Goal: Task Accomplishment & Management: Use online tool/utility

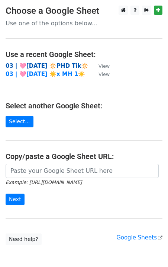
click at [60, 66] on strong "03 | 🩷[DATE] 🔆PHD Tik🔆" at bounding box center [47, 66] width 83 height 7
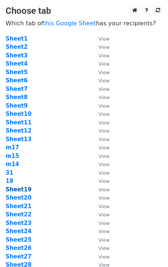
click at [25, 192] on strong "Sheet19" at bounding box center [19, 189] width 26 height 7
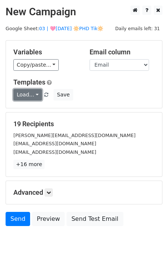
click at [32, 91] on link "Load..." at bounding box center [27, 95] width 29 height 12
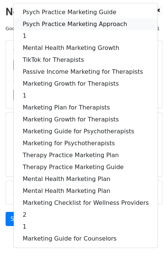
click at [71, 22] on link "Psych Practice Marketing Approach" at bounding box center [86, 24] width 144 height 12
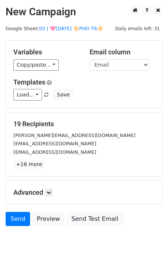
scroll to position [22, 0]
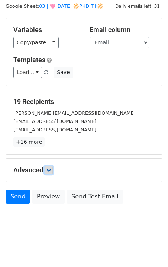
click at [51, 170] on icon at bounding box center [49, 170] width 4 height 4
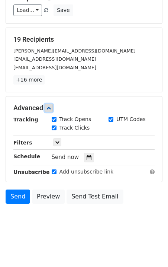
scroll to position [95, 0]
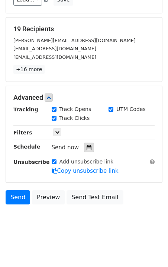
click at [87, 146] on icon at bounding box center [89, 147] width 5 height 5
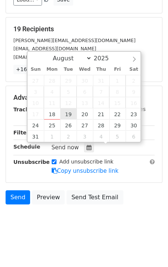
type input "2025-08-19 12:00"
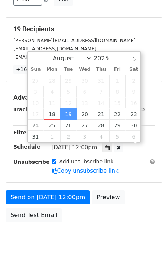
scroll to position [0, 0]
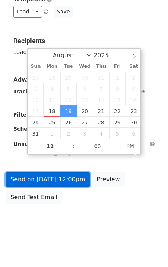
click at [61, 185] on link "Send on Aug 19 at 12:00pm" at bounding box center [48, 179] width 84 height 14
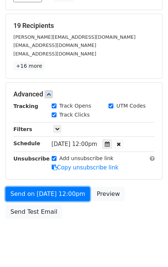
scroll to position [104, 0]
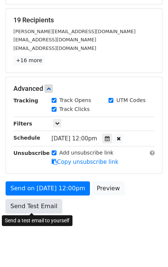
click at [20, 205] on link "Send Test Email" at bounding box center [34, 206] width 57 height 14
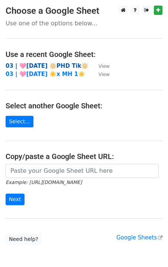
click at [63, 64] on strong "03 | 🩷[DATE] 🔆PHD Tik🔆" at bounding box center [47, 66] width 83 height 7
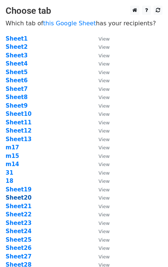
click at [23, 198] on strong "Sheet20" at bounding box center [19, 197] width 26 height 7
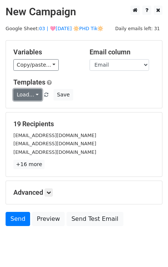
click at [27, 92] on link "Load..." at bounding box center [27, 95] width 29 height 12
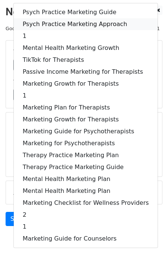
click at [55, 20] on link "Psych Practice Marketing Approach" at bounding box center [86, 24] width 144 height 12
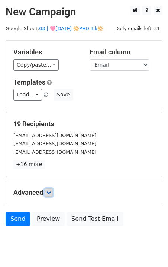
click at [51, 194] on icon at bounding box center [49, 192] width 4 height 4
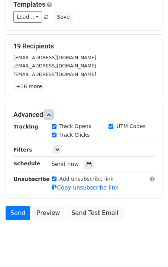
scroll to position [95, 0]
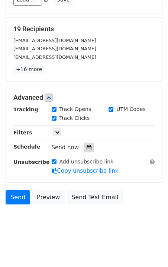
click at [87, 145] on icon at bounding box center [89, 147] width 5 height 5
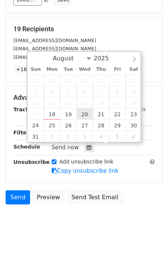
type input "2025-08-20 12:00"
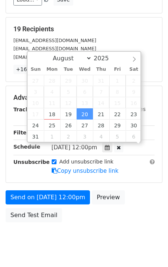
scroll to position [83, 0]
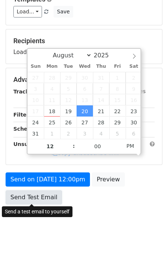
click at [43, 201] on link "Send Test Email" at bounding box center [34, 197] width 57 height 14
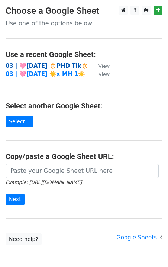
click at [45, 66] on strong "03 | 🩷AUG 18 🔆PHD Tik🔆" at bounding box center [47, 66] width 83 height 7
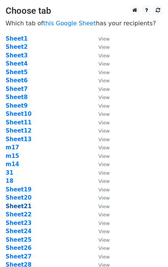
click at [22, 208] on strong "Sheet21" at bounding box center [19, 206] width 26 height 7
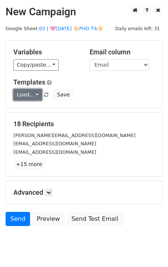
click at [25, 92] on link "Load..." at bounding box center [27, 95] width 29 height 12
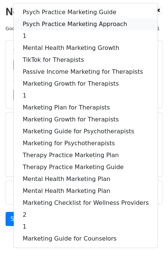
click at [50, 19] on link "Psych Practice Marketing Approach" at bounding box center [86, 24] width 144 height 12
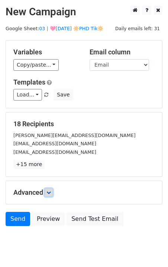
click at [49, 192] on icon at bounding box center [49, 192] width 4 height 4
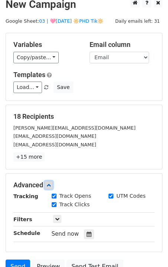
scroll to position [95, 0]
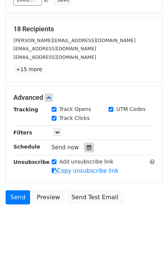
click at [84, 146] on div at bounding box center [89, 148] width 10 height 10
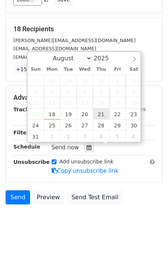
type input "[DATE] 12:00"
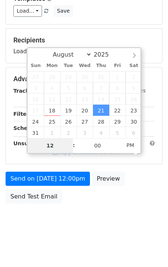
scroll to position [83, 0]
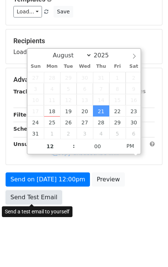
click at [36, 203] on link "Send Test Email" at bounding box center [34, 197] width 57 height 14
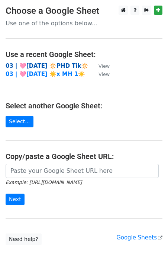
click at [31, 64] on strong "03 | 🩷[DATE] 🔆PHD Tik🔆" at bounding box center [47, 66] width 83 height 7
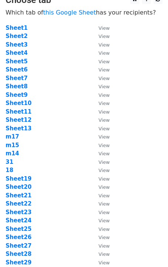
scroll to position [13, 0]
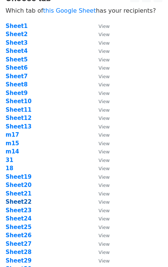
click at [25, 203] on strong "Sheet22" at bounding box center [19, 201] width 26 height 7
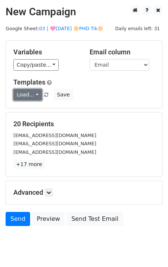
click at [35, 95] on link "Load..." at bounding box center [27, 95] width 29 height 12
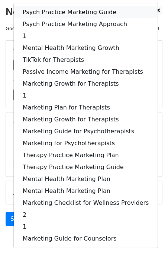
click at [60, 16] on link "Psych Practice Marketing Guide" at bounding box center [86, 12] width 144 height 12
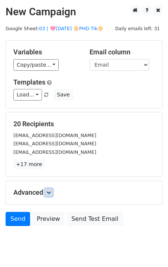
click at [51, 189] on link at bounding box center [49, 192] width 8 height 8
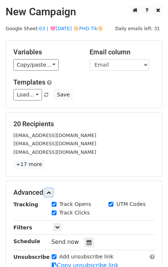
scroll to position [95, 0]
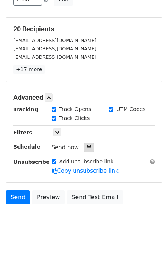
click at [87, 143] on div at bounding box center [89, 148] width 10 height 10
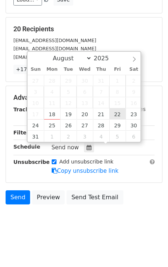
type input "2025-08-22 12:00"
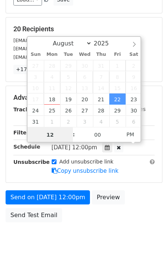
scroll to position [83, 0]
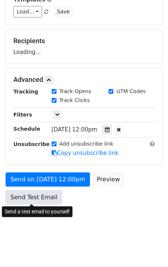
click at [24, 201] on link "Send Test Email" at bounding box center [34, 197] width 57 height 14
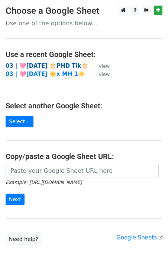
click at [63, 65] on strong "03 | 🩷[DATE] 🔆PHD Tik🔆" at bounding box center [47, 66] width 83 height 7
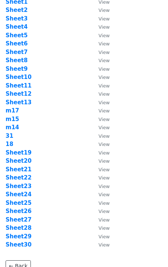
scroll to position [40, 0]
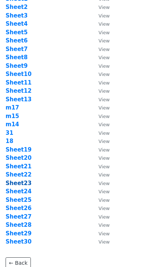
click at [26, 182] on strong "Sheet23" at bounding box center [19, 183] width 26 height 7
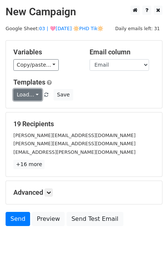
click at [24, 95] on link "Load..." at bounding box center [27, 95] width 29 height 12
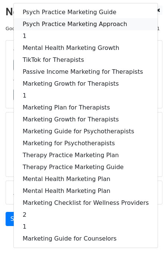
click at [54, 25] on link "Psych Practice Marketing Approach" at bounding box center [86, 24] width 144 height 12
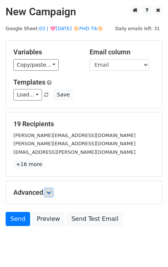
click at [49, 192] on icon at bounding box center [49, 192] width 4 height 4
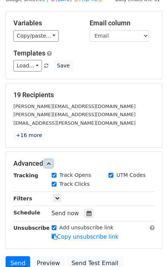
scroll to position [95, 0]
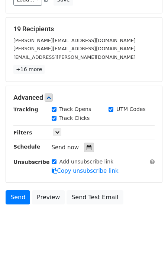
click at [93, 144] on div "Send now" at bounding box center [95, 148] width 87 height 10
click at [89, 145] on div at bounding box center [89, 148] width 10 height 10
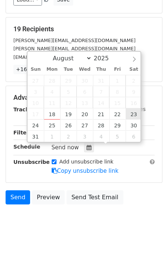
type input "2025-08-23 12:00"
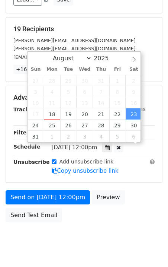
scroll to position [83, 0]
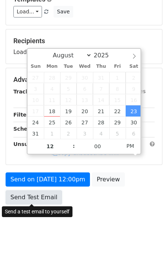
click at [29, 202] on link "Send Test Email" at bounding box center [34, 197] width 57 height 14
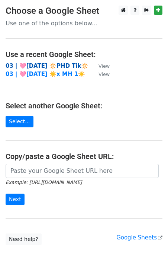
click at [37, 68] on strong "03 | 🩷[DATE] 🔆PHD Tik🔆" at bounding box center [47, 66] width 83 height 7
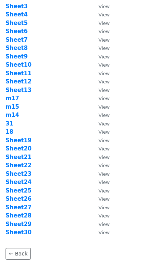
scroll to position [95, 0]
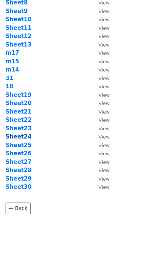
click at [25, 137] on strong "Sheet24" at bounding box center [19, 136] width 26 height 7
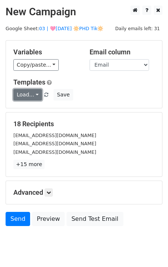
click at [37, 95] on link "Load..." at bounding box center [27, 95] width 29 height 12
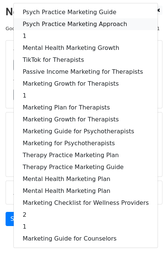
click at [64, 26] on link "Psych Practice Marketing Approach" at bounding box center [86, 24] width 144 height 12
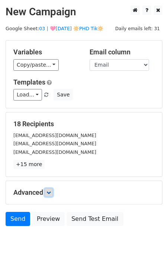
click at [50, 193] on icon at bounding box center [49, 192] width 4 height 4
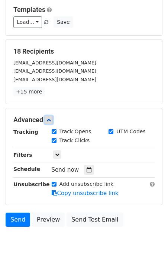
scroll to position [95, 0]
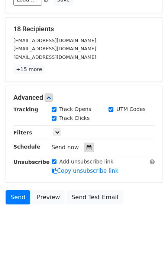
click at [87, 149] on icon at bounding box center [89, 147] width 5 height 5
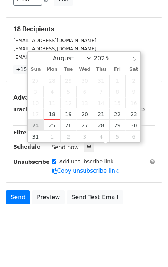
type input "2025-08-24 12:00"
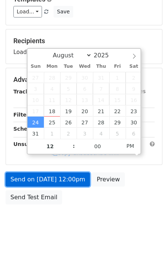
click at [38, 185] on link "Send on Aug 24 at 12:00pm" at bounding box center [48, 179] width 84 height 14
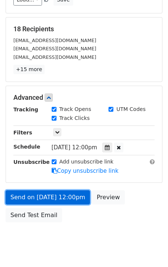
scroll to position [101, 0]
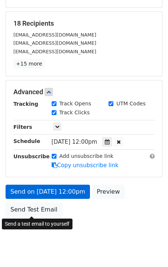
click at [34, 210] on link "Send Test Email" at bounding box center [34, 209] width 57 height 14
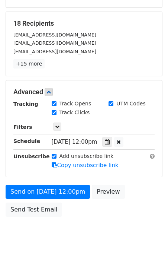
click at [38, 142] on div "Schedule" at bounding box center [27, 142] width 38 height 10
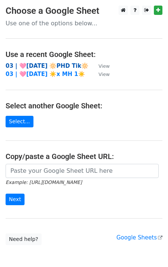
click at [42, 64] on strong "03 | 🩷AUG 18 🔆PHD Tik🔆" at bounding box center [47, 66] width 83 height 7
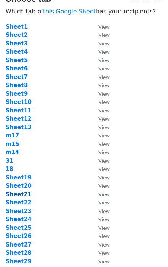
scroll to position [101, 0]
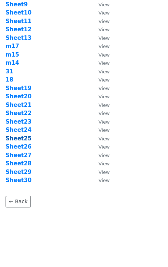
click at [22, 137] on strong "Sheet25" at bounding box center [19, 138] width 26 height 7
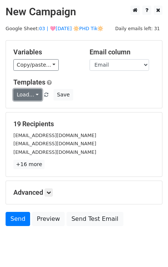
click at [30, 94] on link "Load..." at bounding box center [27, 95] width 29 height 12
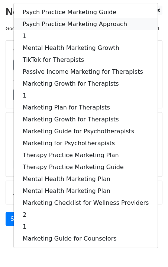
click at [73, 19] on link "Psych Practice Marketing Approach" at bounding box center [86, 24] width 144 height 12
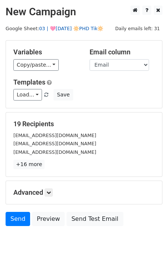
click at [74, 27] on link "03 | 🩷[DATE] 🔆PHD Tik🔆" at bounding box center [71, 29] width 64 height 6
click at [53, 192] on link at bounding box center [49, 192] width 8 height 8
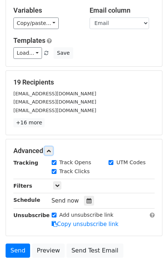
scroll to position [45, 0]
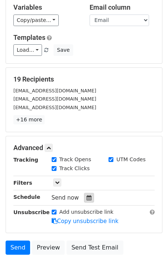
click at [87, 196] on icon at bounding box center [89, 197] width 5 height 5
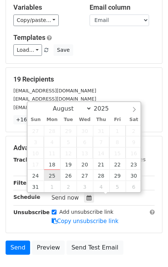
type input "2025-08-25 12:00"
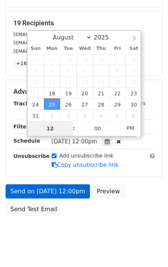
scroll to position [101, 0]
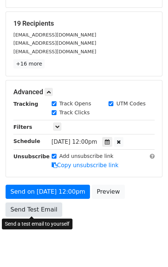
click at [29, 208] on link "Send Test Email" at bounding box center [34, 209] width 57 height 14
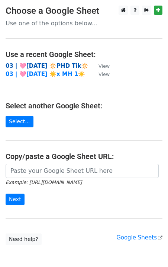
click at [54, 64] on strong "03 | 🩷[DATE] 🔆PHD Tik🔆" at bounding box center [47, 66] width 83 height 7
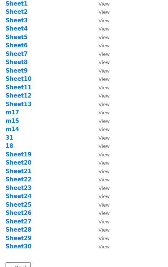
scroll to position [41, 0]
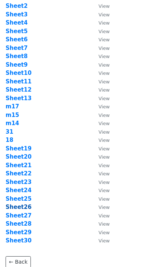
click at [28, 210] on strong "Sheet26" at bounding box center [19, 207] width 26 height 7
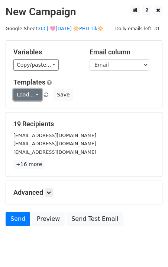
click at [25, 93] on link "Load..." at bounding box center [27, 95] width 29 height 12
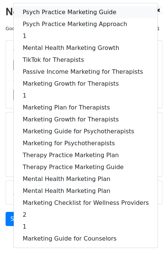
click at [58, 11] on link "Psych Practice Marketing Guide" at bounding box center [86, 12] width 144 height 12
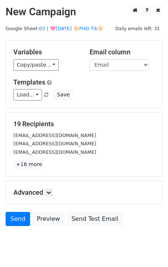
scroll to position [22, 0]
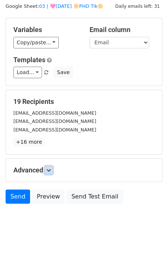
click at [50, 168] on icon at bounding box center [49, 170] width 4 height 4
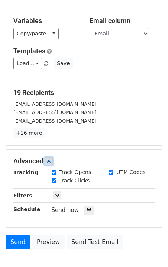
scroll to position [95, 0]
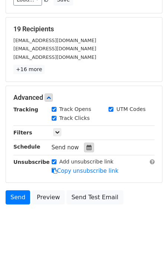
click at [87, 143] on div at bounding box center [89, 148] width 10 height 10
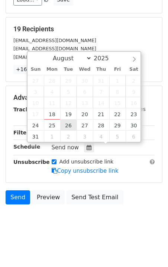
type input "2025-08-26 12:00"
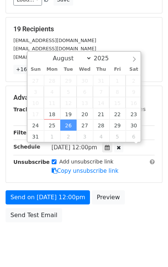
scroll to position [83, 0]
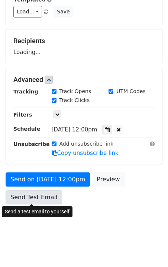
click at [35, 192] on link "Send Test Email" at bounding box center [34, 197] width 57 height 14
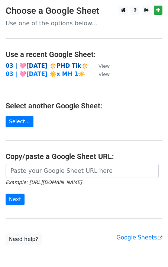
click at [41, 63] on strong "03 | 🩷[DATE] 🔆PHD Tik🔆" at bounding box center [47, 66] width 83 height 7
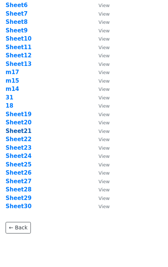
scroll to position [101, 0]
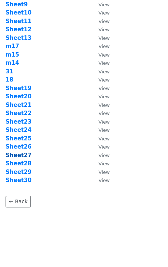
click at [21, 157] on strong "Sheet27" at bounding box center [19, 155] width 26 height 7
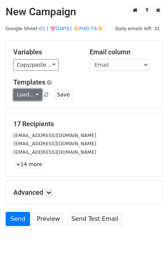
click at [28, 93] on link "Load..." at bounding box center [27, 95] width 29 height 12
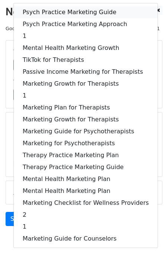
click at [37, 12] on link "Psych Practice Marketing Guide" at bounding box center [86, 12] width 144 height 12
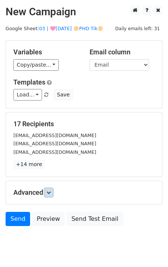
click at [49, 194] on link at bounding box center [49, 192] width 8 height 8
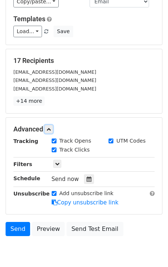
scroll to position [95, 0]
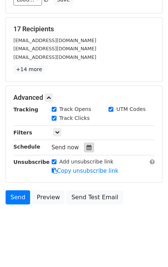
click at [87, 147] on icon at bounding box center [89, 147] width 5 height 5
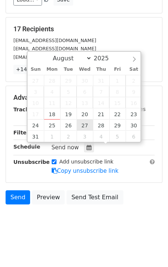
type input "[DATE] 12:00"
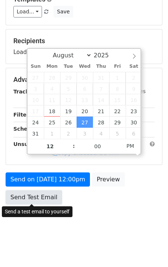
click at [36, 190] on link "Send Test Email" at bounding box center [34, 197] width 57 height 14
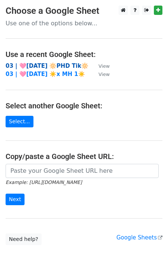
click at [40, 63] on strong "03 | 🩷[DATE] 🔆PHD Tik🔆" at bounding box center [47, 66] width 83 height 7
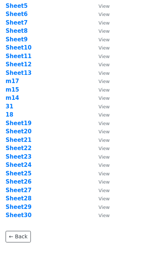
scroll to position [69, 0]
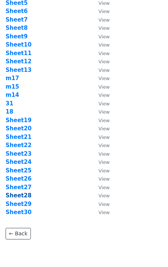
click at [22, 196] on strong "Sheet28" at bounding box center [19, 195] width 26 height 7
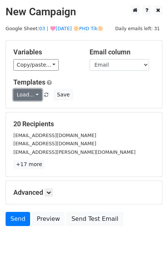
click at [32, 97] on link "Load..." at bounding box center [27, 95] width 29 height 12
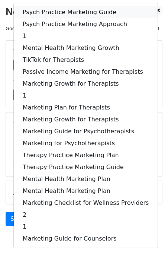
click at [57, 9] on link "Psych Practice Marketing Guide" at bounding box center [86, 12] width 144 height 12
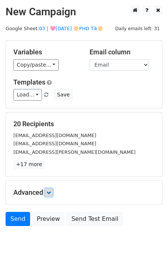
click at [51, 193] on icon at bounding box center [49, 192] width 4 height 4
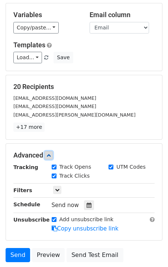
scroll to position [95, 0]
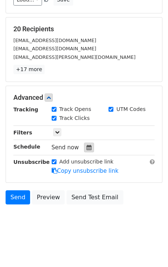
click at [87, 145] on icon at bounding box center [89, 147] width 5 height 5
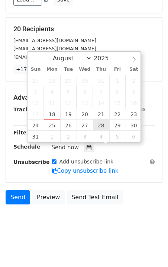
type input "2025-08-28 12:00"
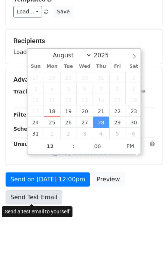
click at [49, 195] on link "Send Test Email" at bounding box center [34, 197] width 57 height 14
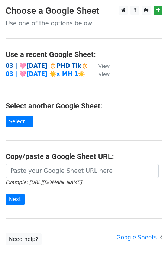
click at [65, 63] on strong "03 | 🩷[DATE] 🔆PHD Tik🔆" at bounding box center [47, 66] width 83 height 7
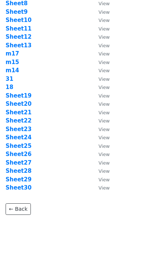
scroll to position [101, 0]
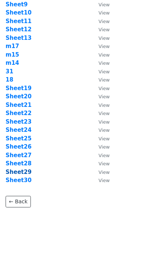
click at [22, 172] on strong "Sheet29" at bounding box center [19, 172] width 26 height 7
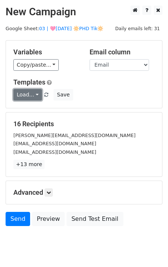
click at [19, 99] on link "Load..." at bounding box center [27, 95] width 29 height 12
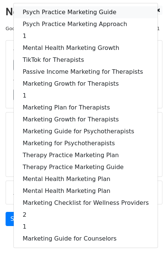
click at [42, 10] on link "Psych Practice Marketing Guide" at bounding box center [86, 12] width 144 height 12
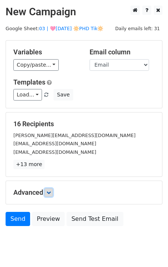
click at [52, 194] on link at bounding box center [49, 192] width 8 height 8
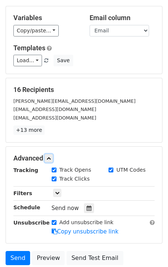
scroll to position [95, 0]
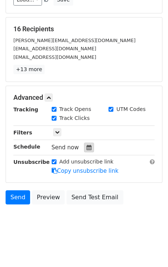
click at [87, 147] on icon at bounding box center [89, 147] width 5 height 5
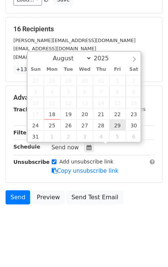
type input "2025-08-29 12:00"
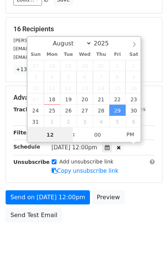
scroll to position [83, 0]
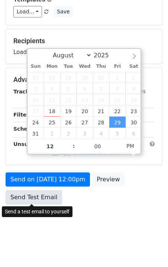
click at [41, 195] on link "Send Test Email" at bounding box center [34, 197] width 57 height 14
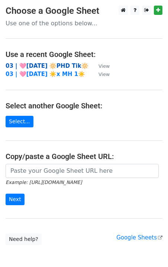
click at [50, 64] on strong "03 | 🩷[DATE] 🔆PHD Tik🔆" at bounding box center [47, 66] width 83 height 7
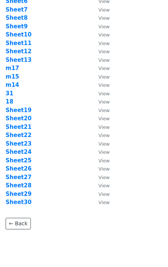
scroll to position [101, 0]
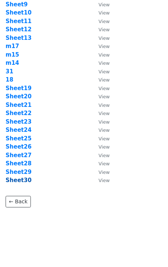
click at [22, 179] on strong "Sheet30" at bounding box center [19, 180] width 26 height 7
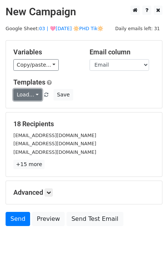
click at [25, 95] on link "Load..." at bounding box center [27, 95] width 29 height 12
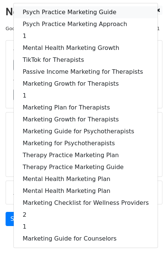
click at [44, 10] on link "Psych Practice Marketing Guide" at bounding box center [86, 12] width 144 height 12
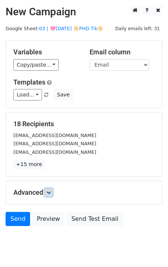
click at [51, 192] on icon at bounding box center [49, 192] width 4 height 4
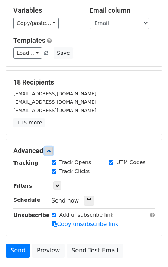
scroll to position [95, 0]
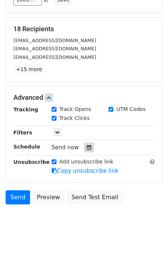
click at [87, 147] on icon at bounding box center [89, 147] width 5 height 5
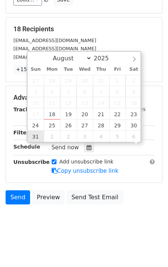
scroll to position [83, 0]
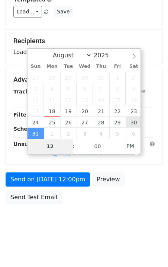
type input "2025-08-30 12:00"
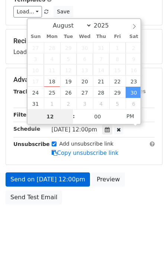
scroll to position [95, 0]
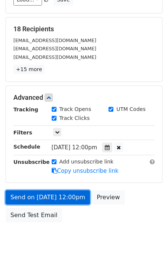
click at [46, 195] on link "Send on Aug 30 at 12:00pm" at bounding box center [48, 197] width 84 height 14
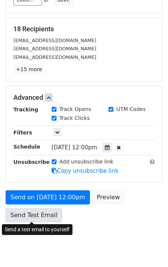
click at [38, 215] on link "Send Test Email" at bounding box center [34, 215] width 57 height 14
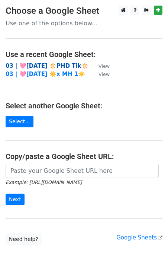
click at [33, 65] on strong "03 | 🩷[DATE] 🔆PHD Tik🔆" at bounding box center [47, 66] width 83 height 7
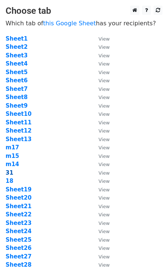
click at [11, 172] on strong "31" at bounding box center [10, 172] width 8 height 7
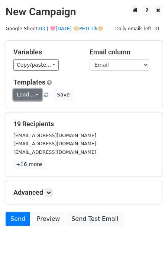
click at [31, 94] on link "Load..." at bounding box center [27, 95] width 29 height 12
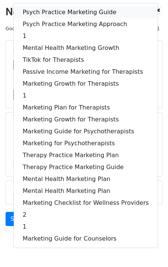
click at [49, 9] on link "Psych Practice Marketing Guide" at bounding box center [86, 12] width 144 height 12
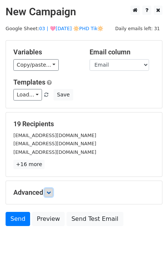
click at [51, 191] on icon at bounding box center [49, 192] width 4 height 4
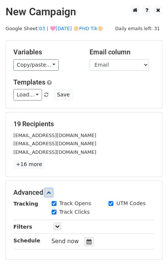
scroll to position [95, 0]
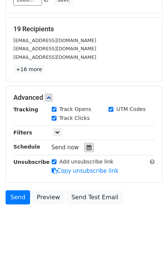
click at [87, 149] on icon at bounding box center [89, 147] width 5 height 5
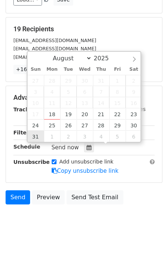
type input "2025-08-31 12:00"
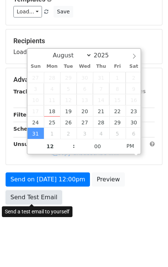
click at [31, 200] on link "Send Test Email" at bounding box center [34, 197] width 57 height 14
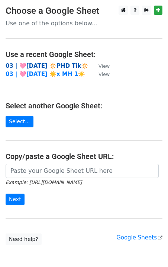
click at [47, 66] on strong "03 | 🩷[DATE] 🔆PHD Tik🔆" at bounding box center [47, 66] width 83 height 7
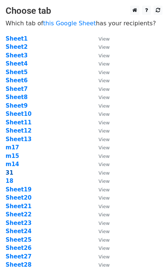
click at [7, 175] on strong "31" at bounding box center [10, 172] width 8 height 7
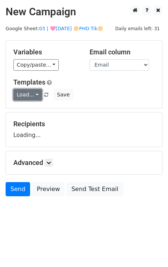
click at [22, 95] on link "Load..." at bounding box center [27, 95] width 29 height 12
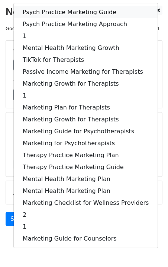
click at [45, 7] on link "Psych Practice Marketing Guide" at bounding box center [86, 12] width 144 height 12
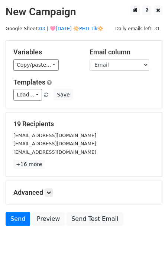
click at [51, 186] on div "Advanced Tracking Track Opens UTM Codes Track Clicks Filters Only include sprea…" at bounding box center [84, 192] width 156 height 23
click at [50, 192] on icon at bounding box center [49, 192] width 4 height 4
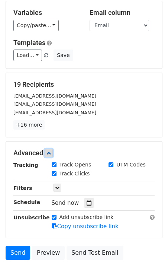
scroll to position [95, 0]
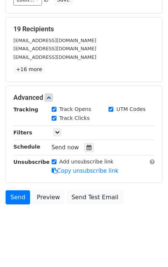
click at [91, 146] on div "Send now" at bounding box center [95, 148] width 87 height 10
click at [87, 147] on icon at bounding box center [89, 147] width 5 height 5
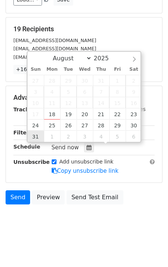
type input "2025-08-31 12:00"
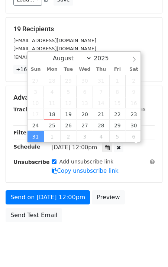
scroll to position [83, 0]
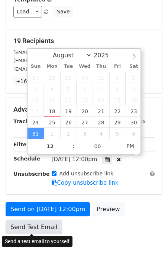
click at [28, 228] on link "Send Test Email" at bounding box center [34, 227] width 57 height 14
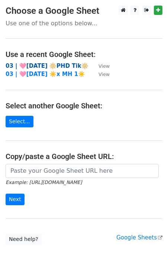
click at [34, 65] on strong "03 | 🩷[DATE] 🔆PHD Tik🔆" at bounding box center [47, 66] width 83 height 7
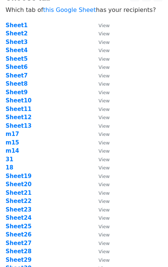
scroll to position [12, 0]
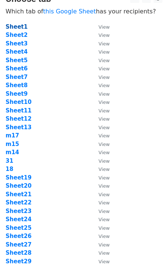
click at [16, 26] on strong "Sheet1" at bounding box center [17, 26] width 22 height 7
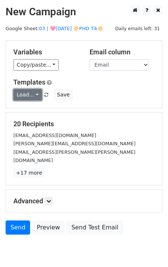
click at [26, 99] on link "Load..." at bounding box center [27, 95] width 29 height 12
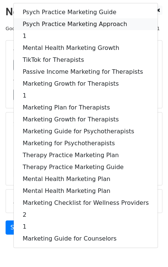
click at [49, 24] on link "Psych Practice Marketing Approach" at bounding box center [86, 24] width 144 height 12
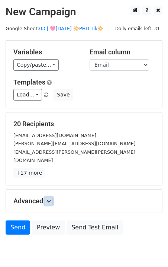
click at [52, 197] on link at bounding box center [49, 201] width 8 height 8
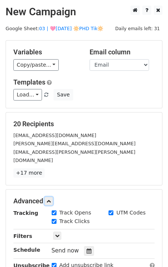
scroll to position [24, 0]
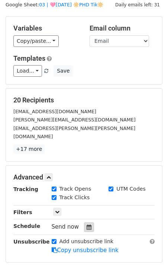
click at [88, 224] on icon at bounding box center [89, 226] width 5 height 5
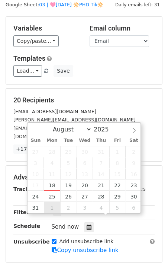
type input "2025-09-01 12:00"
select select "8"
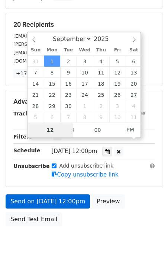
scroll to position [105, 0]
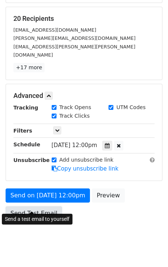
click at [39, 208] on link "Send Test Email" at bounding box center [34, 213] width 57 height 14
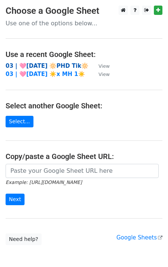
click at [39, 67] on strong "03 | 🩷[DATE] 🔆PHD Tik🔆" at bounding box center [47, 66] width 83 height 7
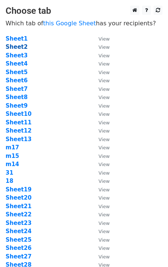
click at [16, 48] on strong "Sheet2" at bounding box center [17, 47] width 22 height 7
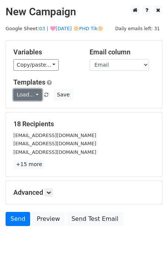
click at [25, 95] on link "Load..." at bounding box center [27, 95] width 29 height 12
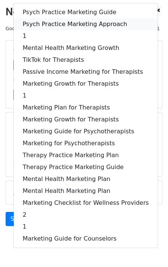
click at [57, 26] on link "Psych Practice Marketing Approach" at bounding box center [86, 24] width 144 height 12
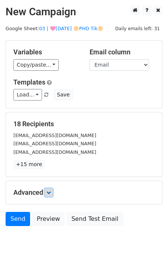
click at [51, 194] on icon at bounding box center [49, 192] width 4 height 4
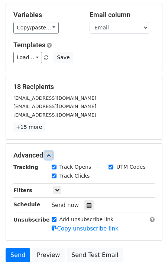
scroll to position [95, 0]
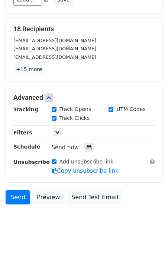
click at [80, 146] on div "Send now" at bounding box center [95, 148] width 87 height 10
click at [87, 149] on icon at bounding box center [89, 147] width 5 height 5
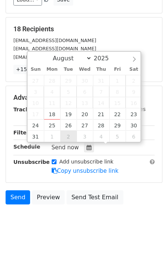
type input "[DATE] 12:00"
select select "8"
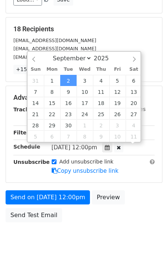
scroll to position [83, 0]
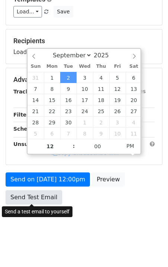
click at [38, 201] on link "Send Test Email" at bounding box center [34, 197] width 57 height 14
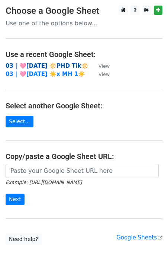
click at [36, 63] on strong "03 | 🩷[DATE] 🔆PHD Tik🔆" at bounding box center [47, 66] width 83 height 7
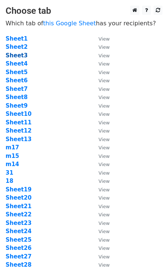
click at [19, 54] on strong "Sheet3" at bounding box center [17, 55] width 22 height 7
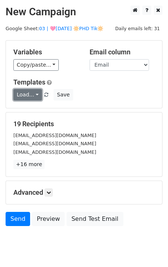
click at [19, 92] on link "Load..." at bounding box center [27, 95] width 29 height 12
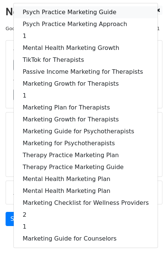
click at [53, 8] on link "Psych Practice Marketing Guide" at bounding box center [86, 12] width 144 height 12
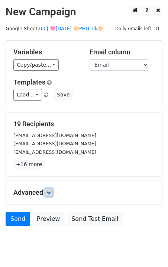
click at [51, 194] on icon at bounding box center [49, 192] width 4 height 4
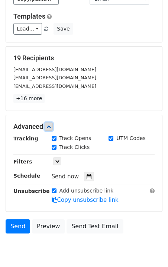
scroll to position [95, 0]
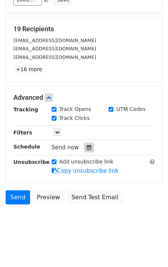
click at [87, 146] on icon at bounding box center [89, 147] width 5 height 5
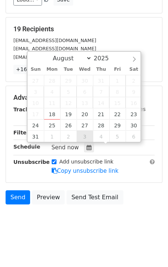
type input "[DATE] 12:00"
select select "8"
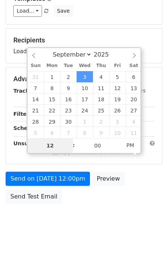
scroll to position [83, 0]
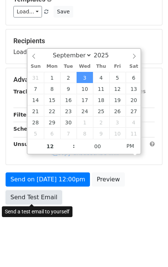
click at [42, 199] on link "Send Test Email" at bounding box center [34, 197] width 57 height 14
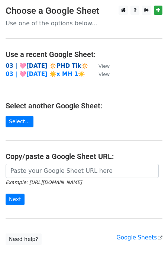
click at [42, 66] on strong "03 | 🩷[DATE] 🔆PHD Tik🔆" at bounding box center [47, 66] width 83 height 7
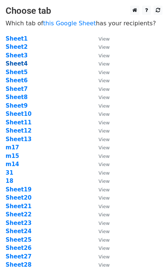
click at [20, 63] on strong "Sheet4" at bounding box center [17, 63] width 22 height 7
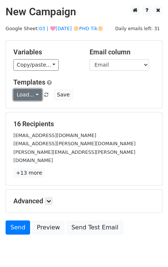
click at [30, 97] on link "Load..." at bounding box center [27, 95] width 29 height 12
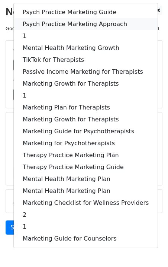
click at [56, 24] on link "Psych Practice Marketing Approach" at bounding box center [86, 24] width 144 height 12
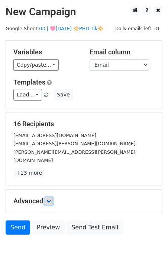
click at [51, 199] on icon at bounding box center [49, 201] width 4 height 4
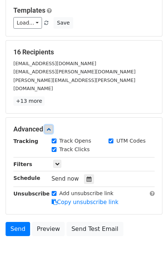
scroll to position [73, 0]
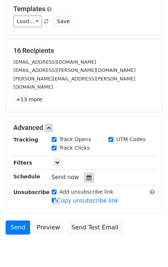
click at [88, 175] on icon at bounding box center [89, 177] width 5 height 5
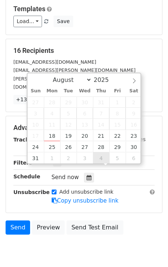
type input "2025-09-04 12:00"
select select "8"
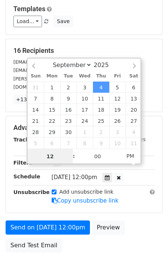
scroll to position [0, 0]
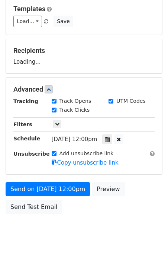
click at [36, 218] on body "New Campaign Daily emails left: 31 Google Sheet: 03 | 🩷AUG 18 🔆PHD Tik🔆 Variabl…" at bounding box center [84, 89] width 168 height 315
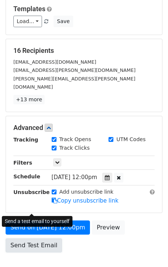
click at [36, 220] on div "Send on Sep 4 at 12:00pm Preview Send Test Email" at bounding box center [84, 238] width 168 height 36
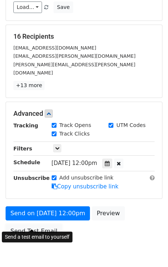
scroll to position [90, 0]
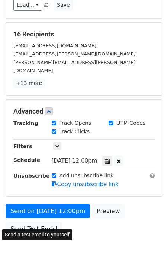
click at [39, 211] on div "Send on Sep 4 at 12:00pm Preview Send Test Email" at bounding box center [84, 222] width 168 height 36
click at [33, 222] on link "Send Test Email" at bounding box center [34, 229] width 57 height 14
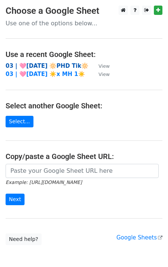
click at [37, 67] on strong "03 | 🩷[DATE] 🔆PHD Tik🔆" at bounding box center [47, 66] width 83 height 7
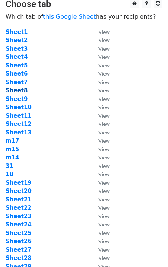
scroll to position [6, 0]
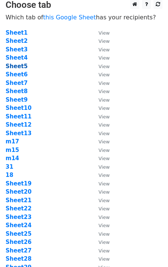
click at [19, 67] on strong "Sheet5" at bounding box center [17, 66] width 22 height 7
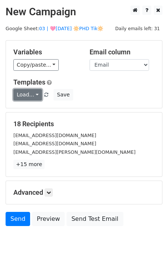
click at [34, 91] on link "Load..." at bounding box center [27, 95] width 29 height 12
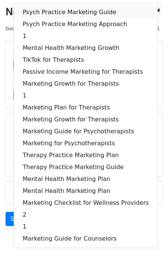
click at [41, 13] on link "Psych Practice Marketing Guide" at bounding box center [86, 12] width 144 height 12
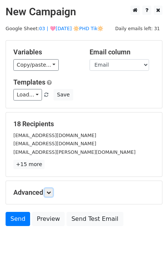
drag, startPoint x: 50, startPoint y: 191, endPoint x: 50, endPoint y: 184, distance: 7.1
click at [50, 191] on icon at bounding box center [49, 192] width 4 height 4
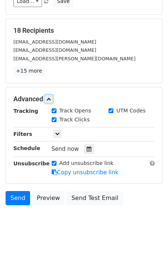
scroll to position [95, 0]
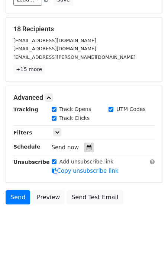
click at [87, 145] on icon at bounding box center [89, 147] width 5 height 5
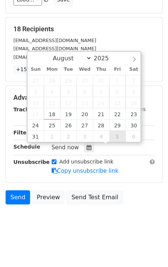
type input "[DATE] 12:00"
select select "8"
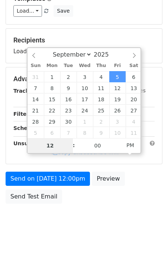
scroll to position [83, 0]
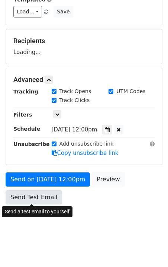
click at [34, 197] on link "Send Test Email" at bounding box center [34, 197] width 57 height 14
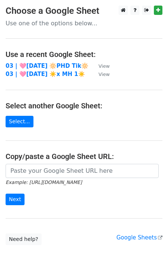
click at [31, 62] on td "03 | 🩷[DATE] 🔆PHD Tik🔆" at bounding box center [49, 66] width 86 height 9
click at [30, 64] on strong "03 | 🩷[DATE] 🔆PHD Tik🔆" at bounding box center [47, 66] width 83 height 7
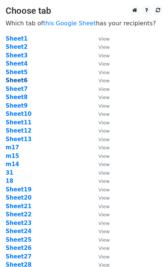
click at [15, 80] on strong "Sheet6" at bounding box center [17, 80] width 22 height 7
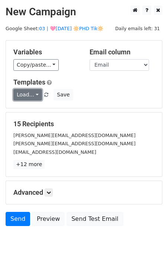
click at [34, 100] on link "Load..." at bounding box center [27, 95] width 29 height 12
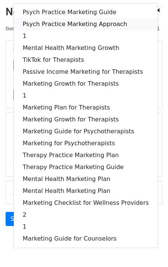
click at [61, 25] on link "Psych Practice Marketing Approach" at bounding box center [86, 24] width 144 height 12
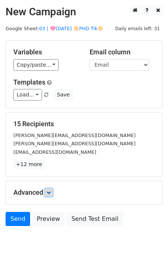
click at [50, 191] on icon at bounding box center [49, 192] width 4 height 4
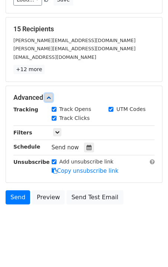
scroll to position [95, 0]
click at [88, 139] on div "Tracking Track Opens UTM Codes Track Clicks Filters Only include spreadsheet ro…" at bounding box center [83, 140] width 141 height 70
click at [86, 144] on div at bounding box center [89, 148] width 10 height 10
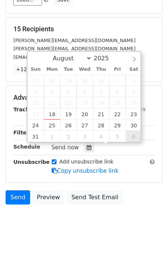
type input "[DATE] 12:00"
select select "8"
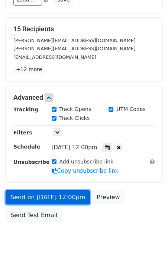
click at [44, 201] on link "Send on [DATE] 12:00pm" at bounding box center [48, 197] width 84 height 14
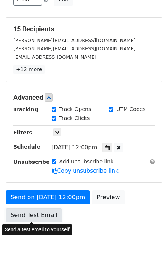
click at [48, 209] on link "Send Test Email" at bounding box center [34, 215] width 57 height 14
